Goal: Transaction & Acquisition: Obtain resource

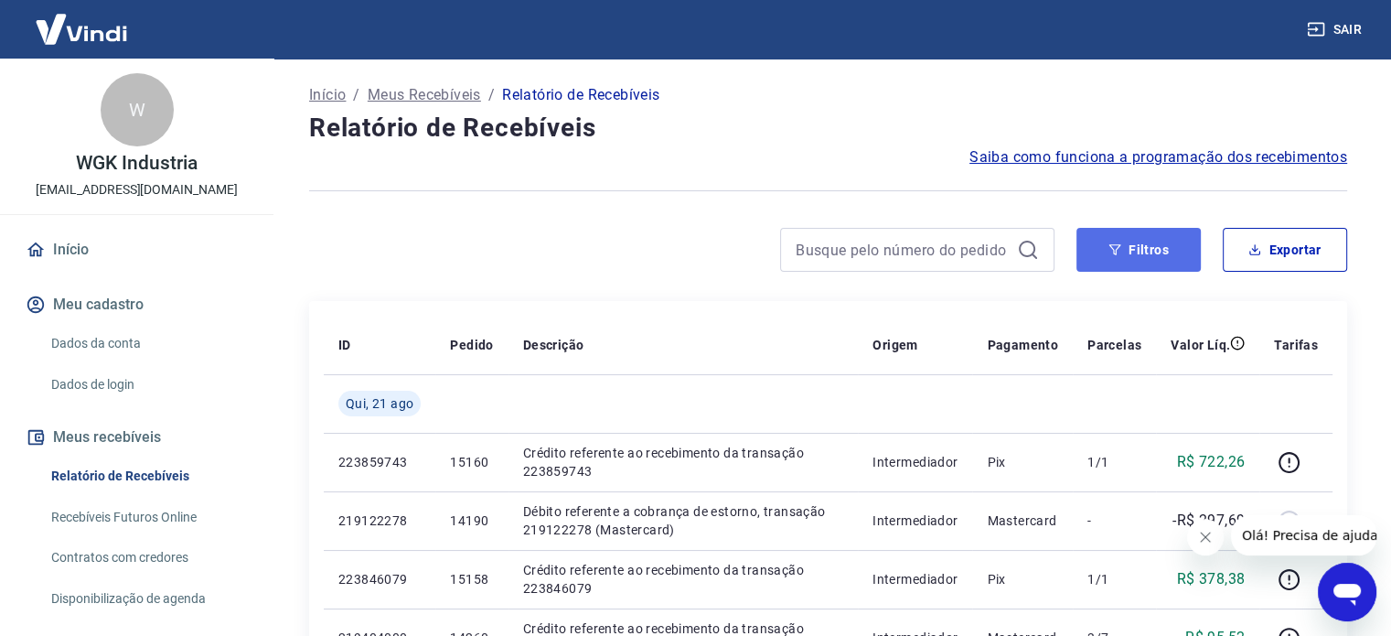
click at [1145, 249] on button "Filtros" at bounding box center [1139, 250] width 124 height 44
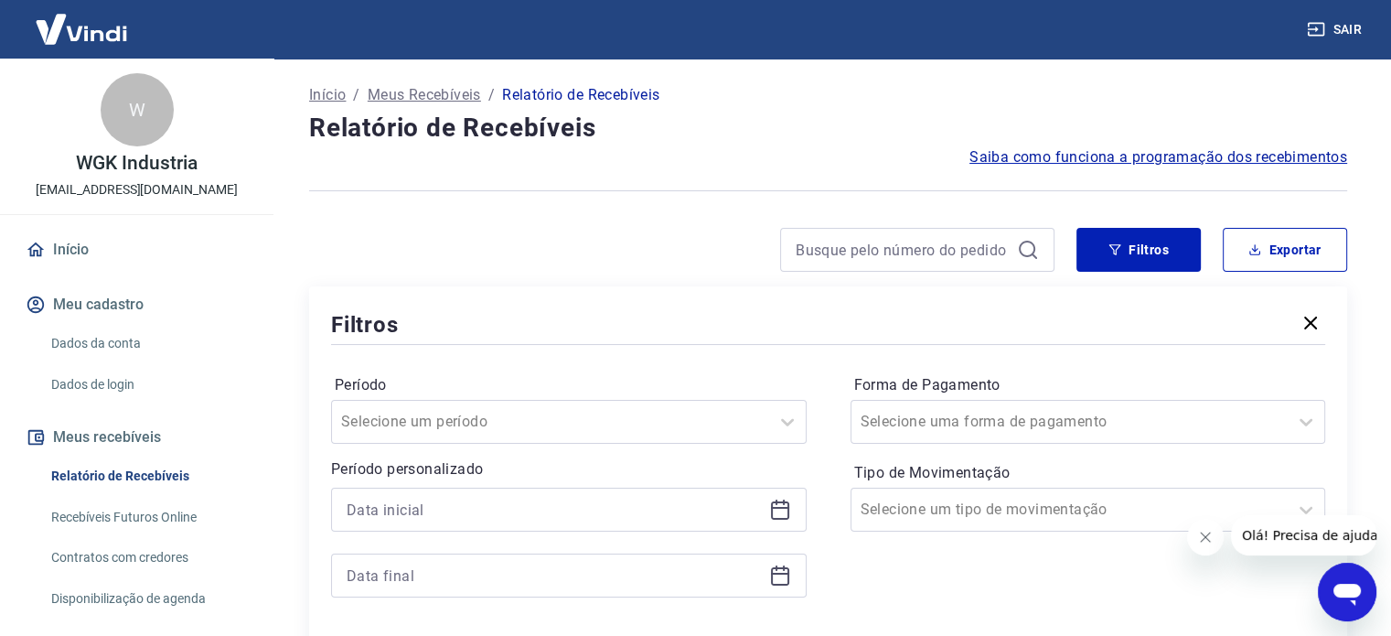
click at [777, 511] on icon at bounding box center [780, 510] width 22 height 22
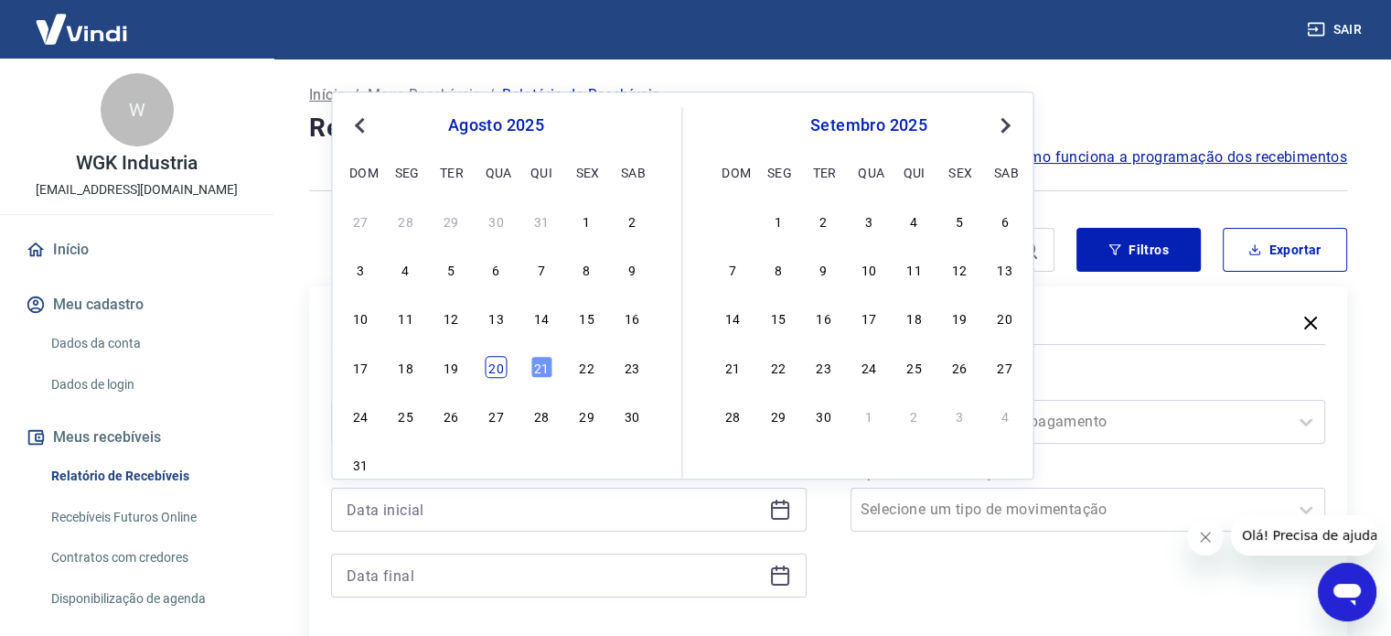
click at [494, 371] on div "20" at bounding box center [496, 367] width 22 height 22
type input "[DATE]"
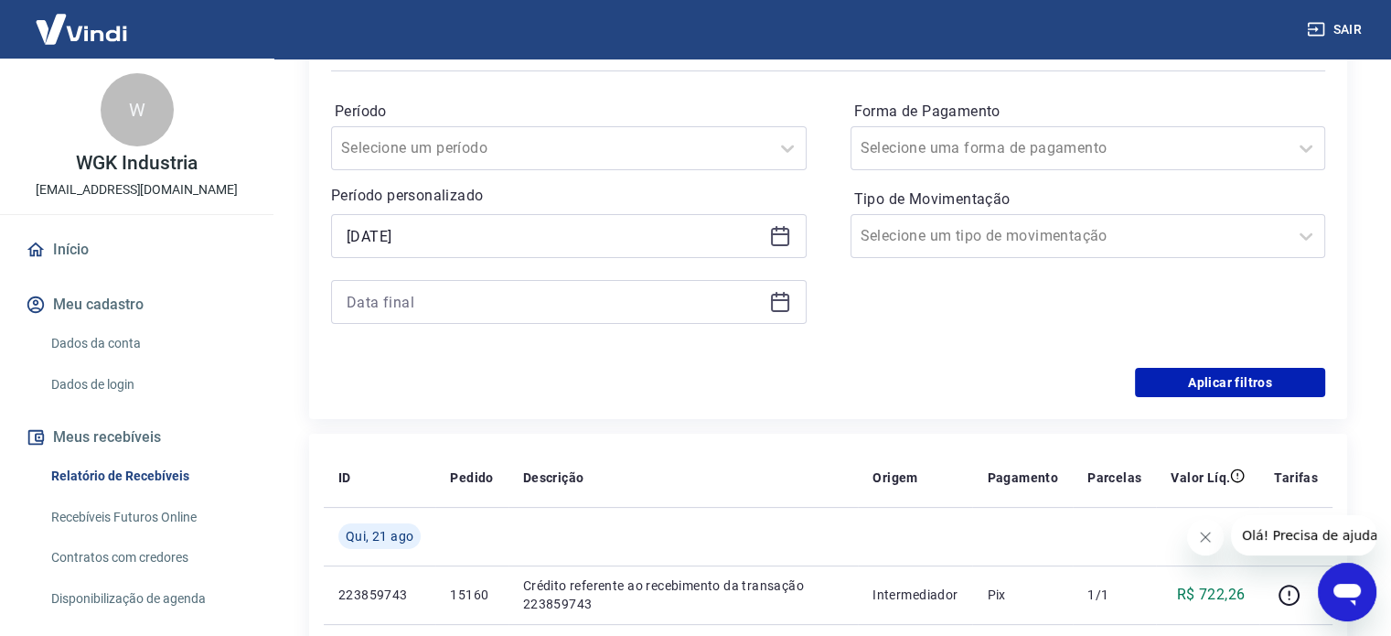
scroll to position [274, 0]
click at [781, 302] on icon at bounding box center [780, 301] width 22 height 22
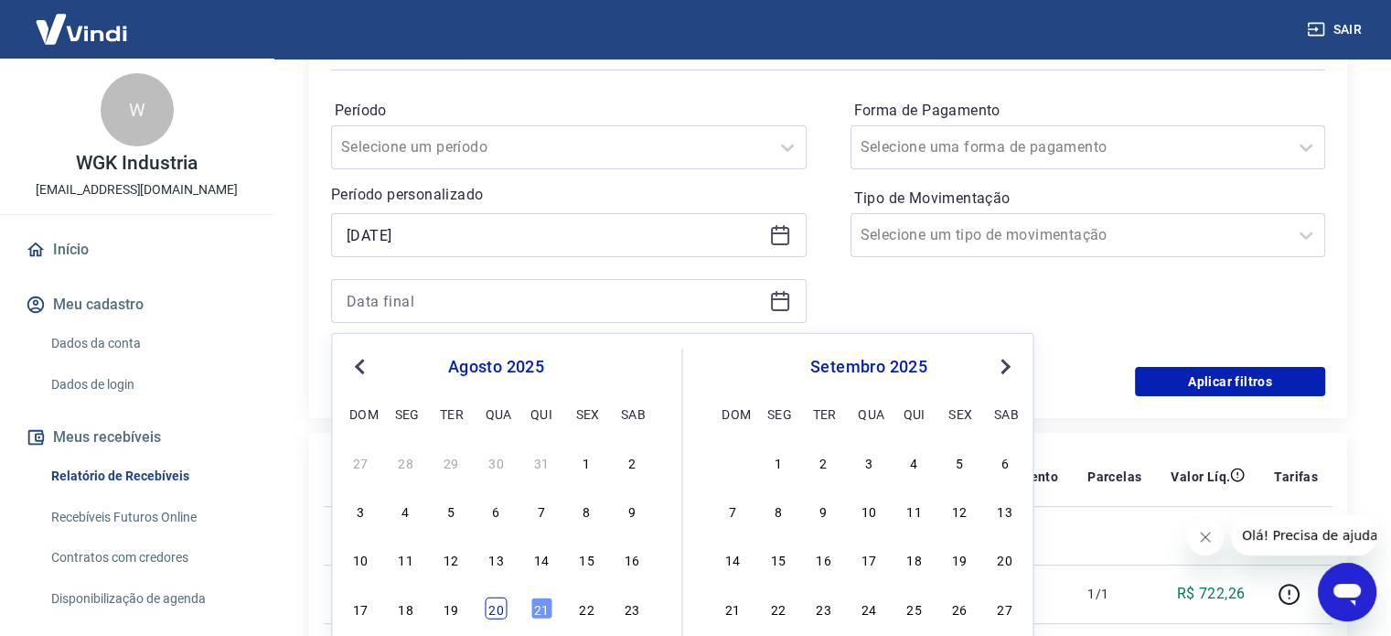
click at [498, 604] on div "20" at bounding box center [496, 607] width 22 height 22
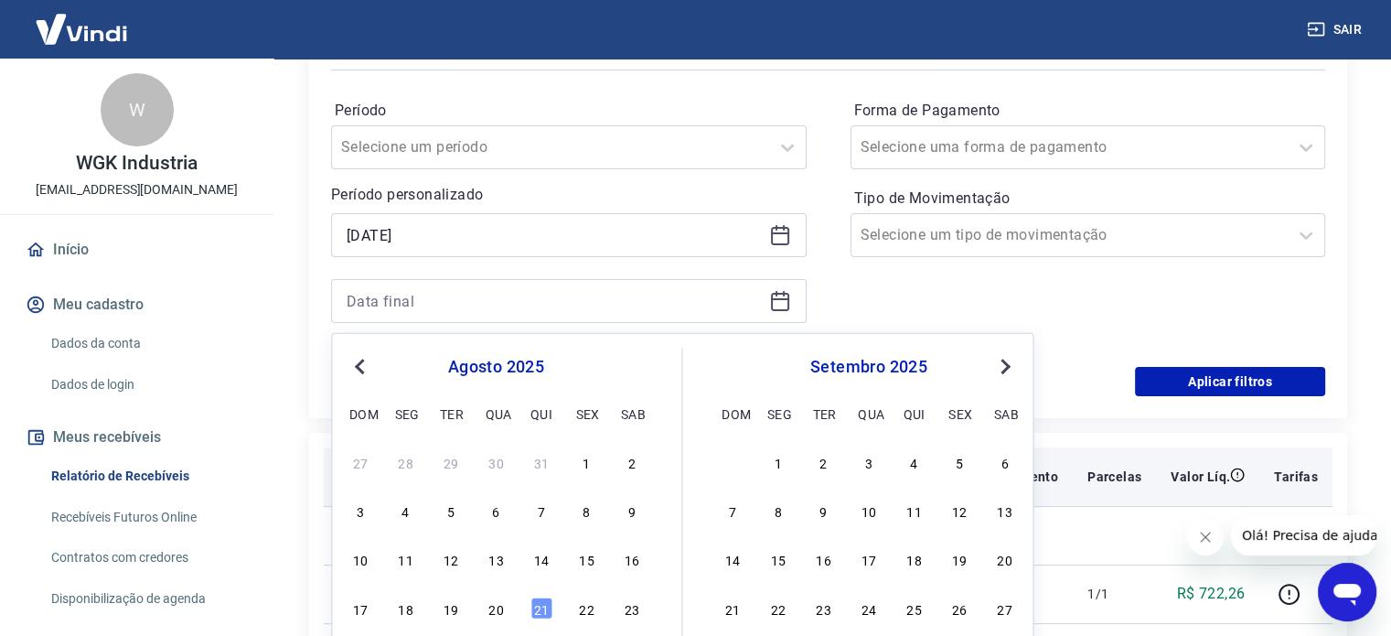
type input "[DATE]"
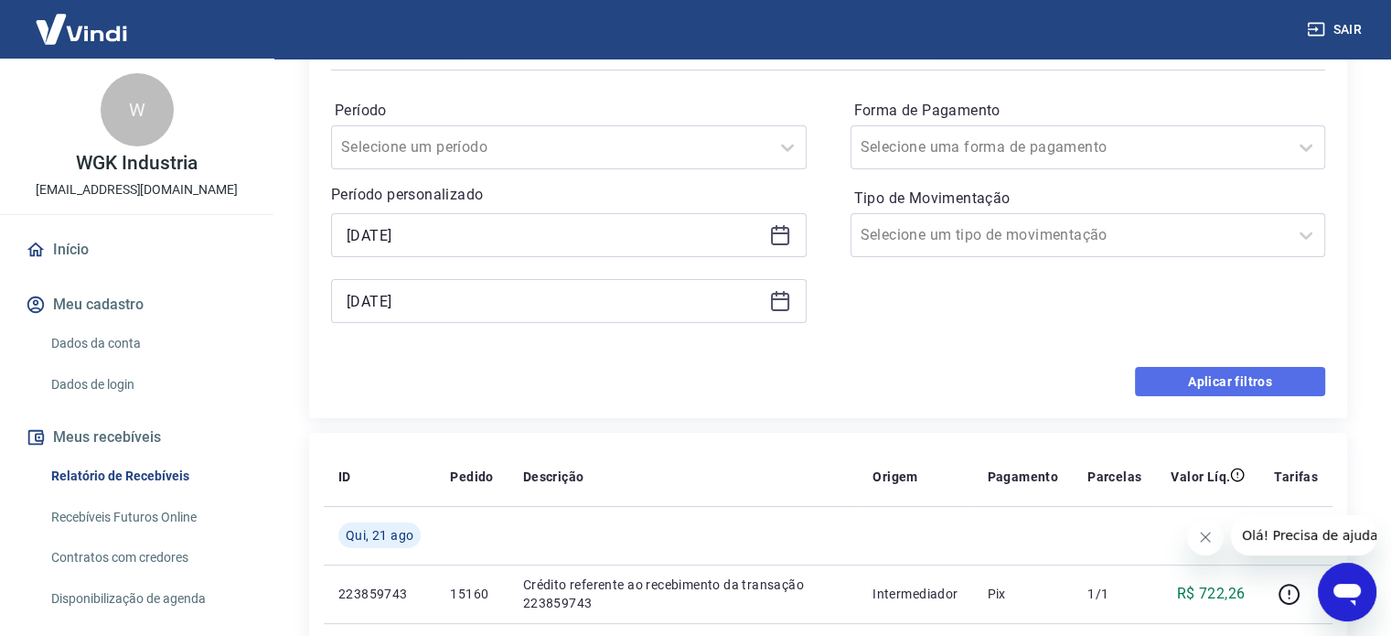
click at [1238, 386] on button "Aplicar filtros" at bounding box center [1230, 381] width 190 height 29
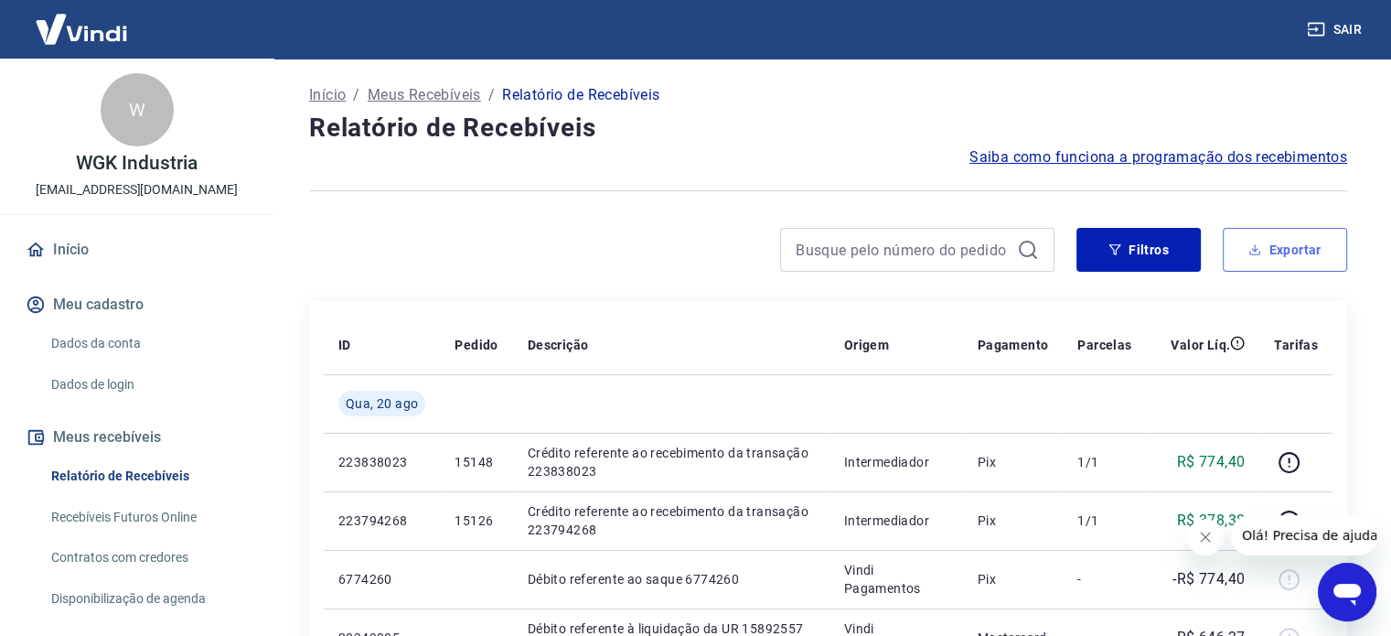
click at [1310, 249] on button "Exportar" at bounding box center [1285, 250] width 124 height 44
type input "[DATE]"
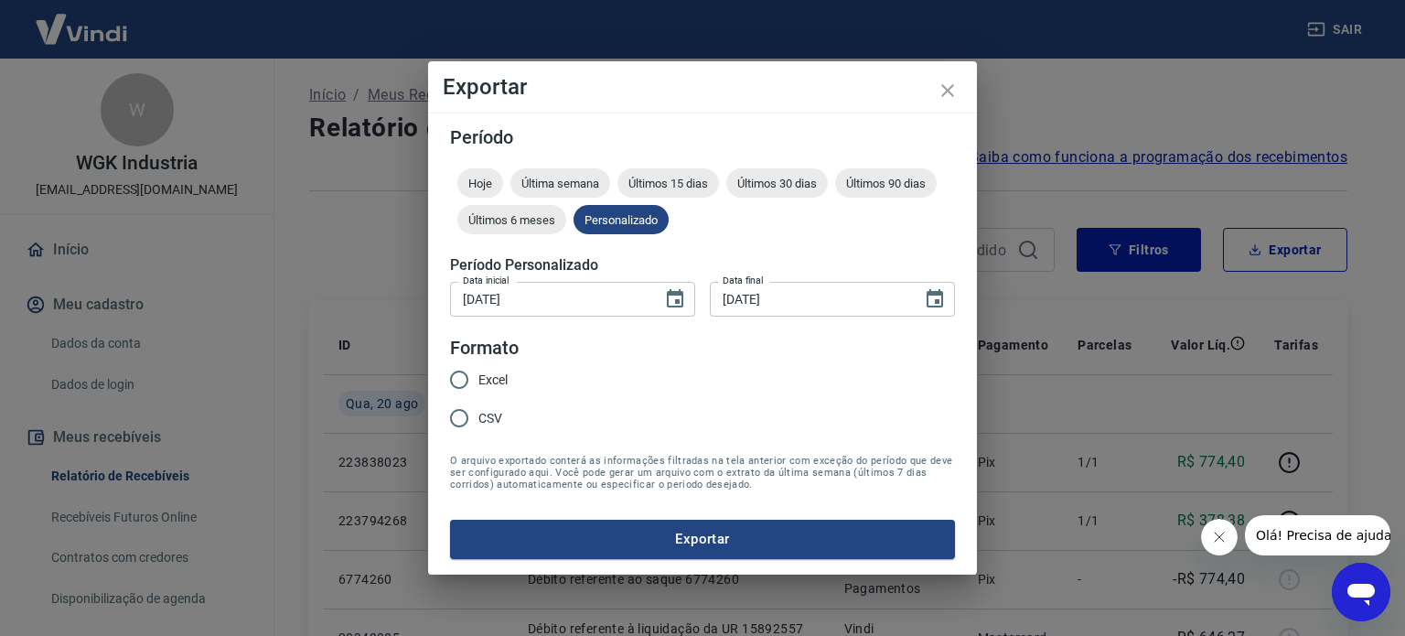
click at [502, 372] on span "Excel" at bounding box center [492, 379] width 29 height 19
click at [478, 372] on input "Excel" at bounding box center [459, 379] width 38 height 38
radio input "true"
click at [729, 537] on button "Exportar" at bounding box center [702, 539] width 505 height 38
